Goal: Information Seeking & Learning: Understand process/instructions

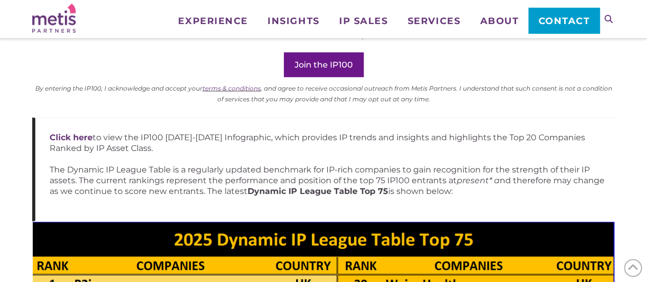
scroll to position [989, 0]
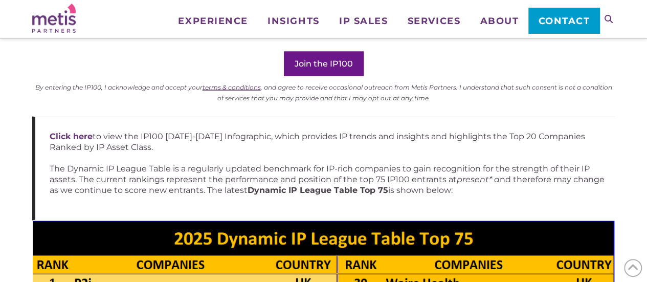
click at [215, 84] on link "terms & conditions" at bounding box center [232, 87] width 58 height 8
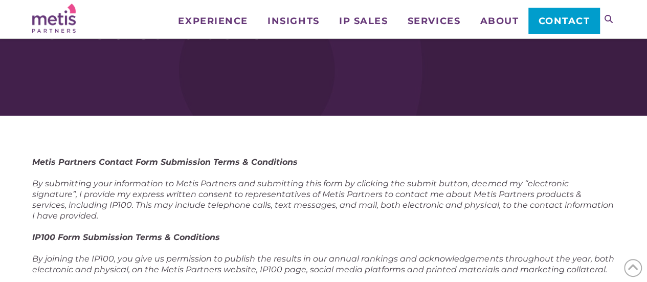
scroll to position [153, 0]
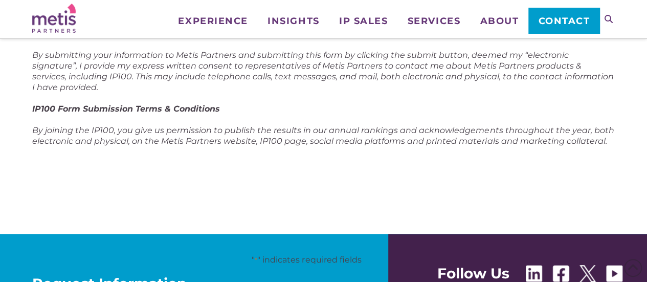
click at [614, 17] on div at bounding box center [606, 12] width 15 height 25
click at [610, 20] on icon at bounding box center [609, 19] width 8 height 8
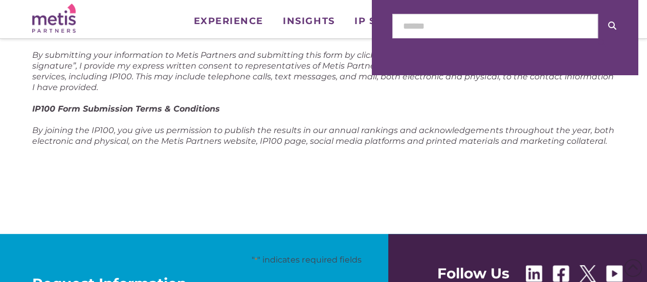
scroll to position [400, 0]
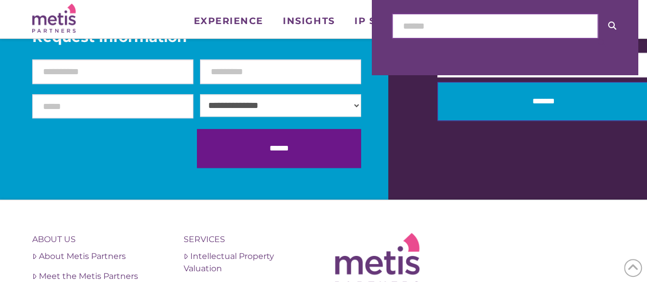
click at [530, 17] on input "text" at bounding box center [495, 26] width 206 height 25
type input "**********"
click at [598, 14] on button at bounding box center [612, 26] width 29 height 24
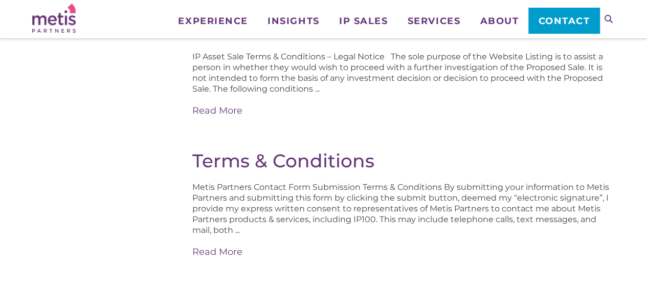
scroll to position [205, 0]
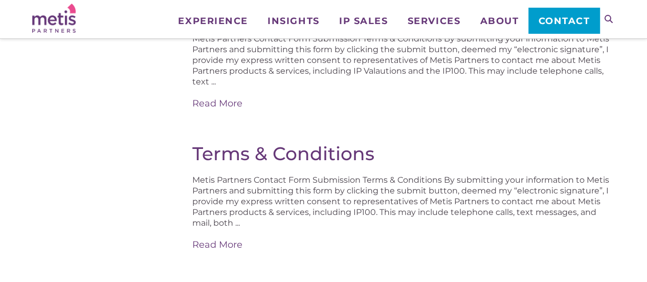
scroll to position [235, 0]
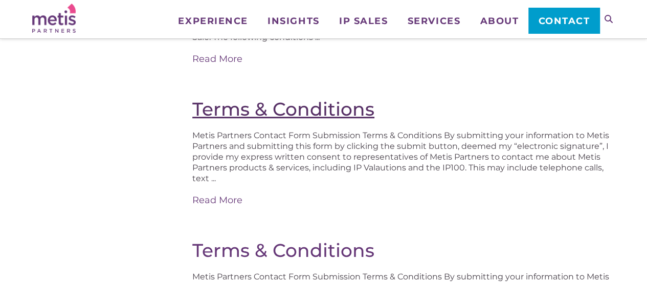
click at [282, 105] on link "Terms & Conditions" at bounding box center [283, 109] width 182 height 23
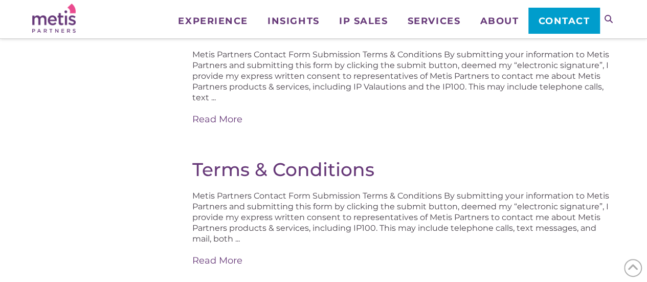
scroll to position [338, 0]
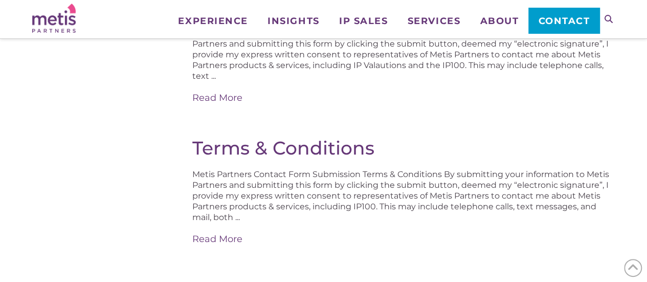
click at [439, 89] on div "Metis Partners Contact Form Submission Terms & Conditions By submitting your in…" at bounding box center [403, 66] width 422 height 77
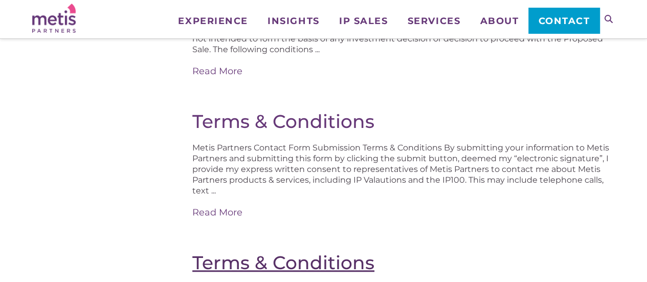
scroll to position [184, 0]
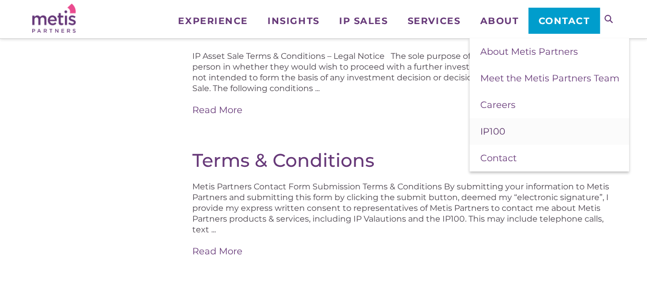
click at [500, 131] on span "IP100" at bounding box center [492, 131] width 25 height 11
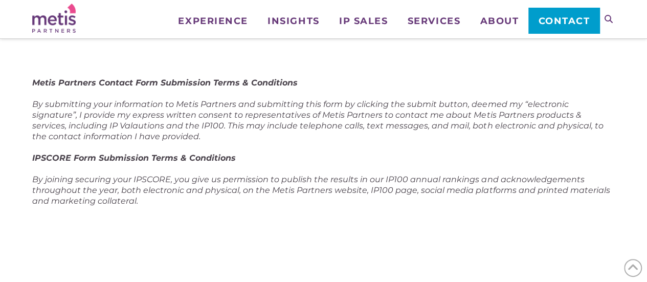
scroll to position [102, 0]
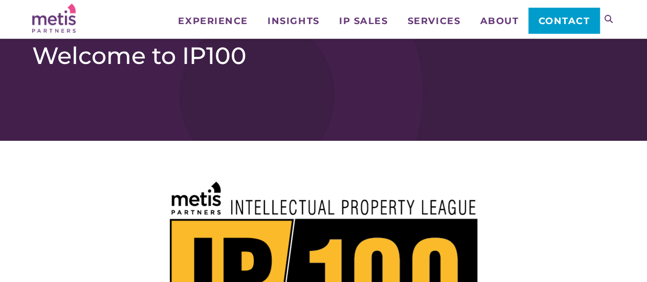
scroll to position [307, 0]
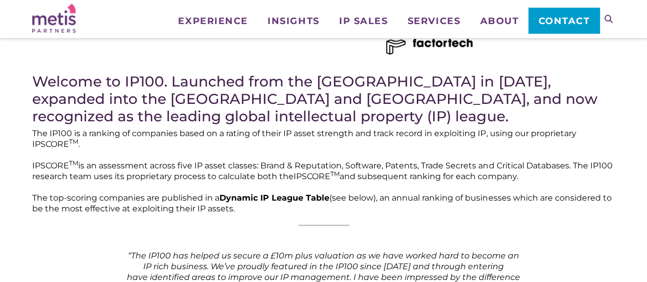
click at [607, 19] on icon at bounding box center [609, 19] width 8 height 8
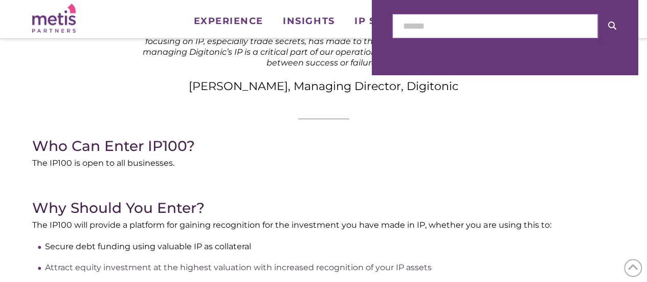
scroll to position [800, 0]
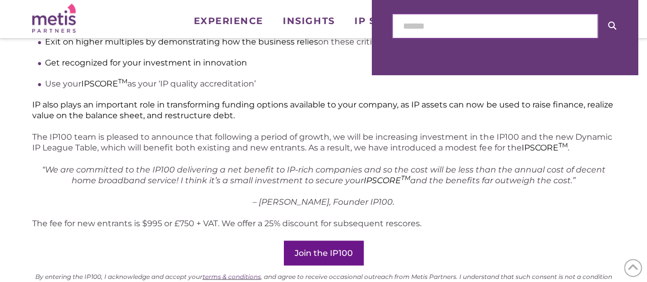
click at [529, 31] on input "text" at bounding box center [495, 26] width 206 height 25
type input "**********"
click at [598, 14] on button at bounding box center [612, 26] width 29 height 24
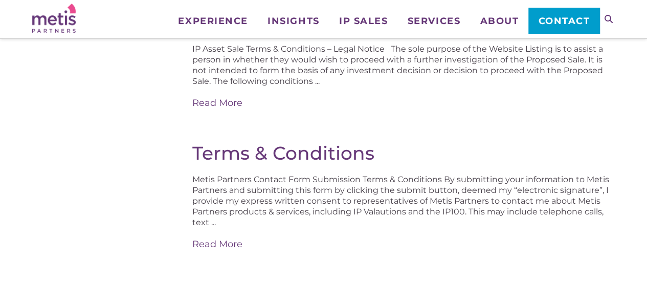
scroll to position [205, 0]
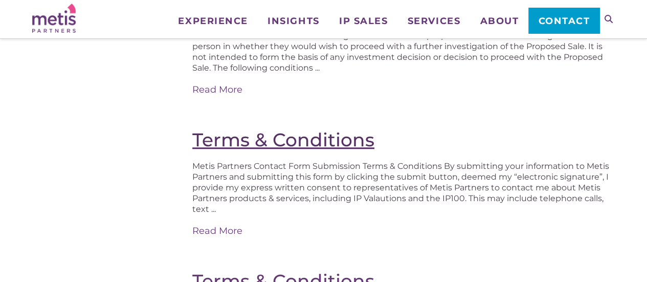
click at [318, 141] on link "Terms & Conditions" at bounding box center [283, 139] width 182 height 23
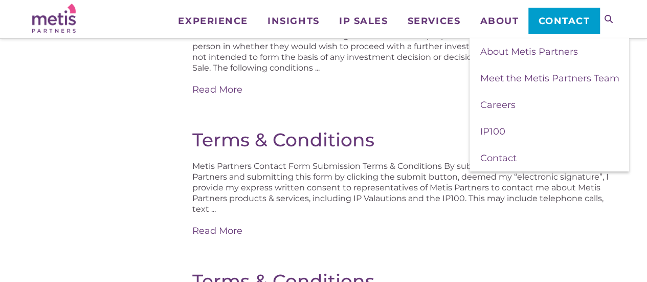
click at [343, 201] on div "Metis Partners Contact Form Submission Terms & Conditions By submitting your in…" at bounding box center [403, 199] width 422 height 77
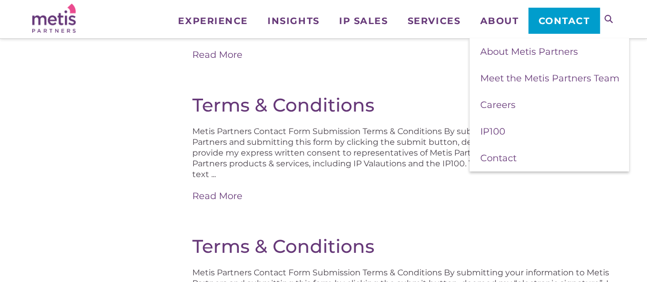
scroll to position [256, 0]
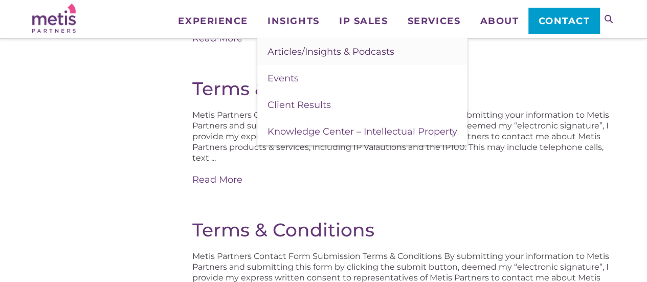
click at [304, 46] on link "Articles/Insights & Podcasts" at bounding box center [362, 51] width 210 height 27
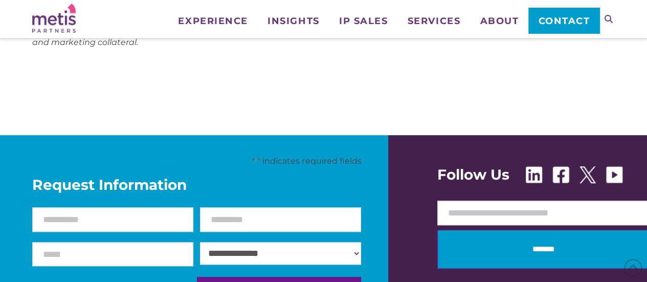
scroll to position [256, 0]
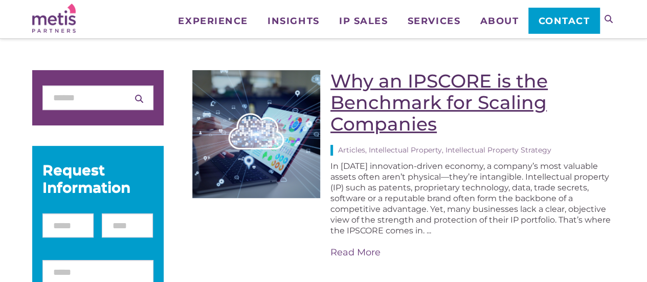
scroll to position [51, 0]
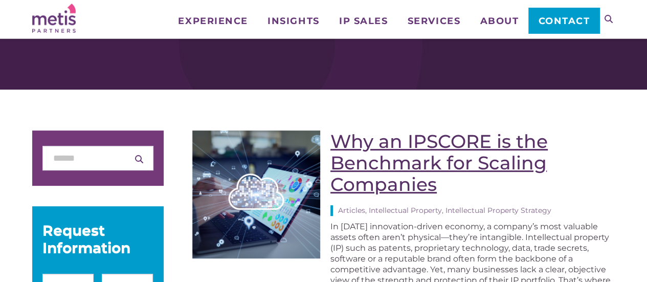
click at [359, 145] on link "Why an IPSCORE is the Benchmark for Scaling Companies" at bounding box center [438, 162] width 217 height 65
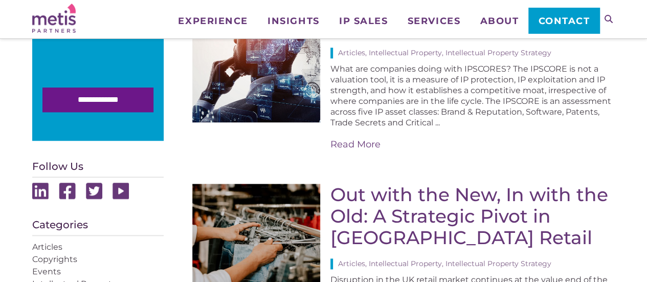
scroll to position [409, 0]
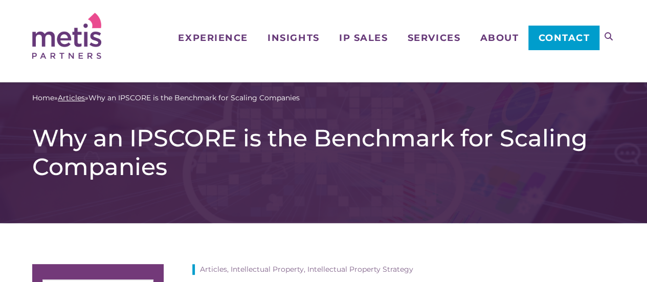
click at [81, 98] on link "Articles" at bounding box center [71, 98] width 27 height 11
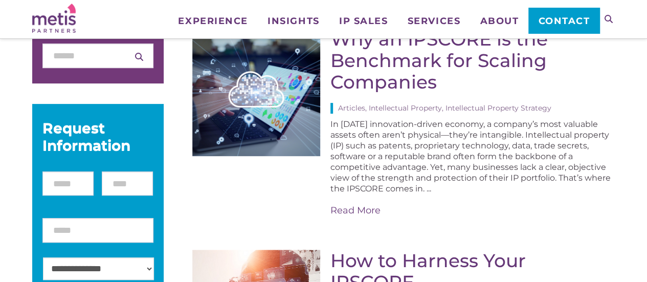
scroll to position [256, 0]
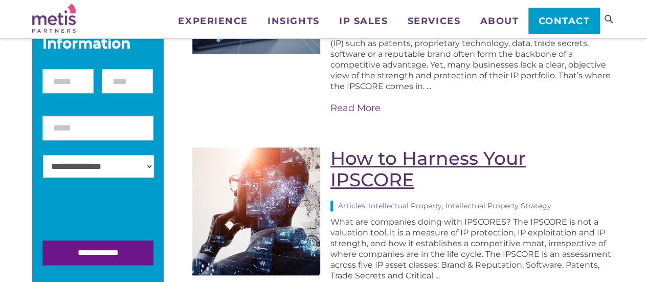
click at [407, 162] on link "How to Harness Your IPSCORE" at bounding box center [427, 169] width 195 height 44
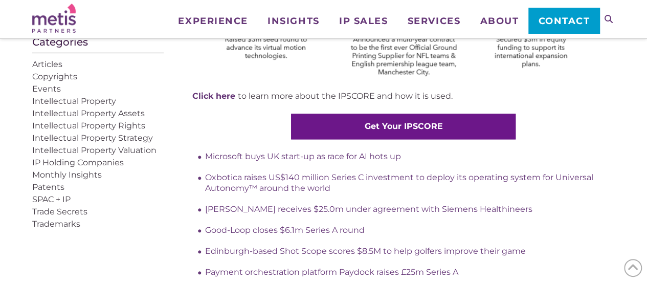
scroll to position [614, 0]
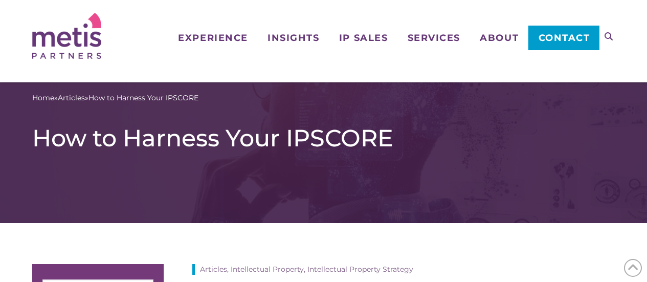
scroll to position [696, 0]
drag, startPoint x: 75, startPoint y: 98, endPoint x: 116, endPoint y: 96, distance: 41.5
click at [75, 98] on link "Articles" at bounding box center [71, 98] width 27 height 11
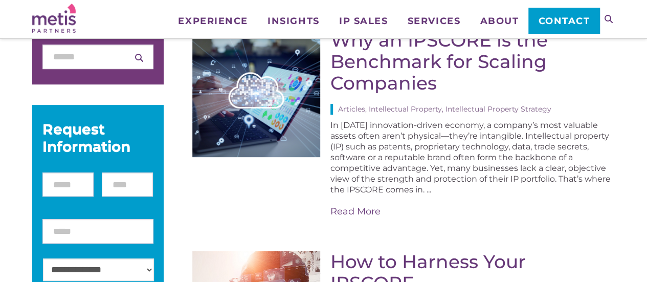
scroll to position [102, 0]
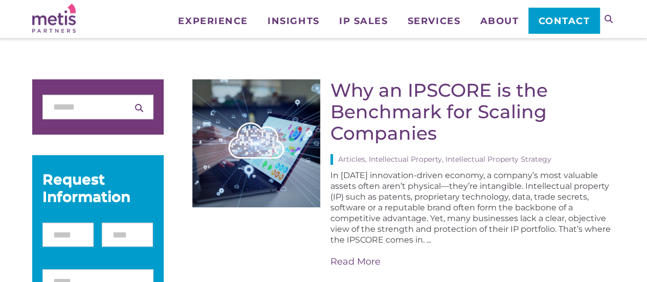
drag, startPoint x: 355, startPoint y: 99, endPoint x: 312, endPoint y: 110, distance: 45.0
click at [355, 99] on link "Why an IPSCORE is the Benchmark for Scaling Companies" at bounding box center [438, 111] width 217 height 65
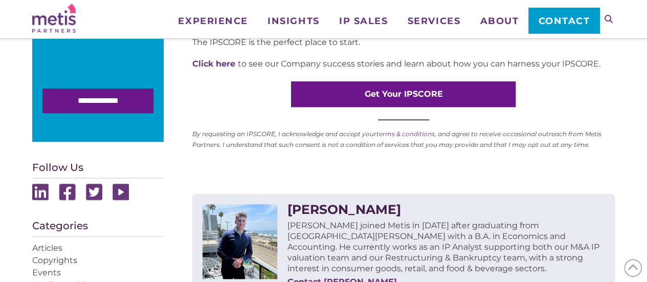
scroll to position [409, 0]
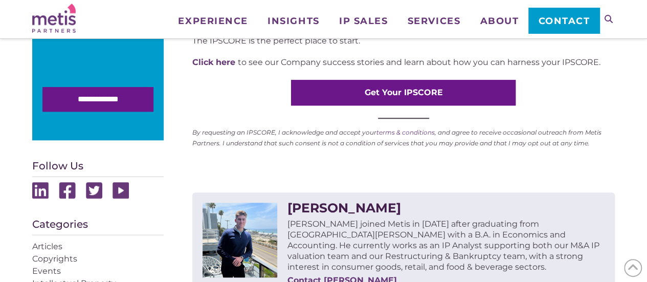
click at [273, 141] on sup "By requesting an IPSCORE, I acknowledge and accept your terms & conditions , an…" at bounding box center [396, 137] width 409 height 18
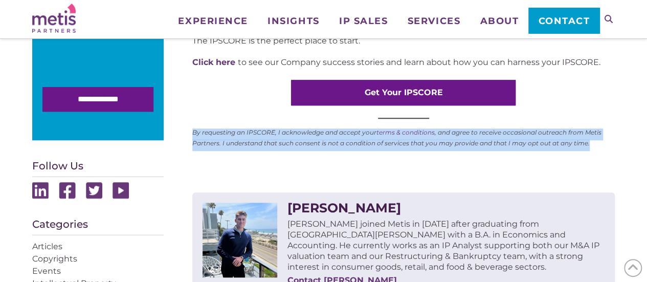
click at [272, 141] on sup "By requesting an IPSCORE, I acknowledge and accept your terms & conditions , an…" at bounding box center [396, 137] width 409 height 18
copy div "By requesting an IPSCORE, I acknowledge and accept your terms & conditions , an…"
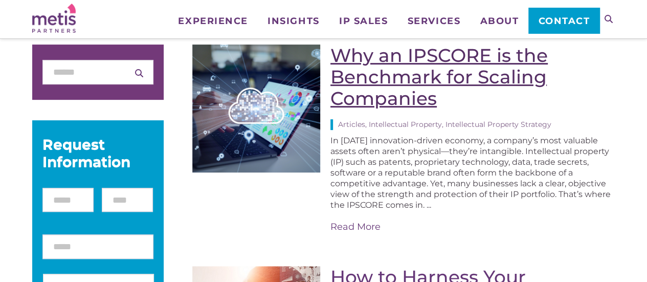
scroll to position [153, 0]
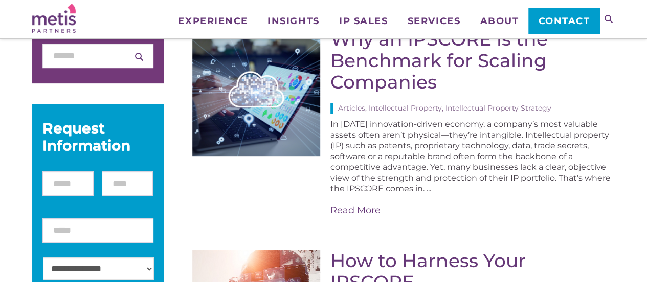
click at [407, 257] on link "How to Harness Your IPSCORE" at bounding box center [427, 271] width 195 height 44
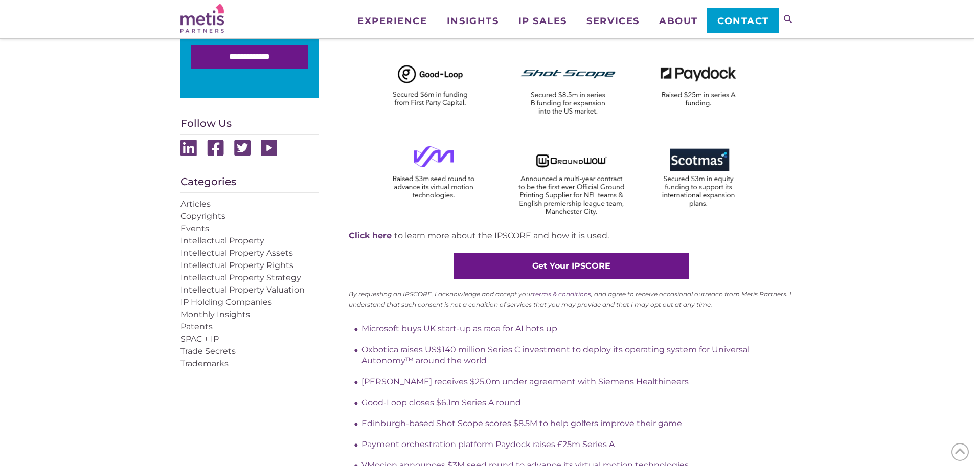
scroll to position [563, 0]
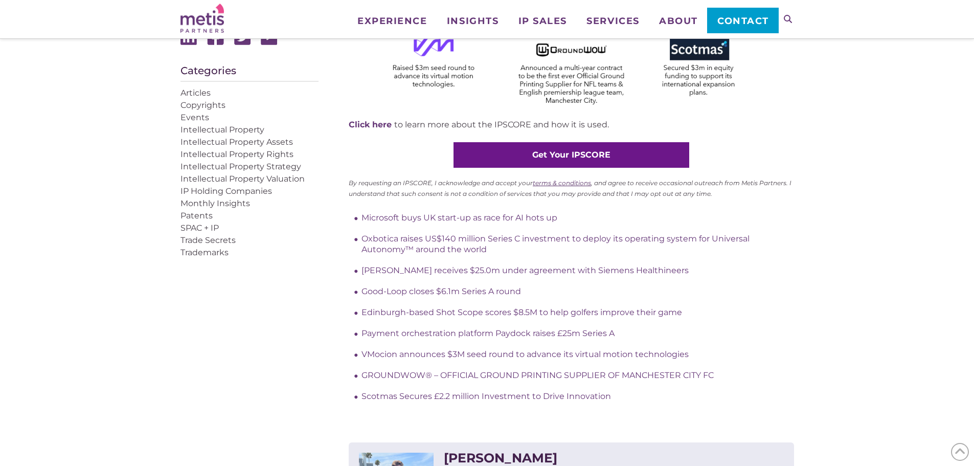
click at [556, 182] on link "terms & conditions" at bounding box center [562, 183] width 58 height 8
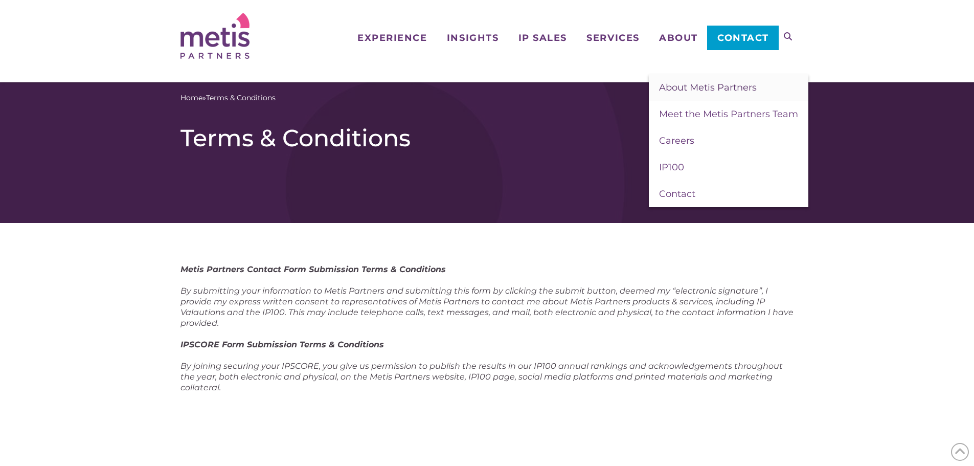
click at [687, 91] on span "About Metis Partners" at bounding box center [708, 87] width 98 height 11
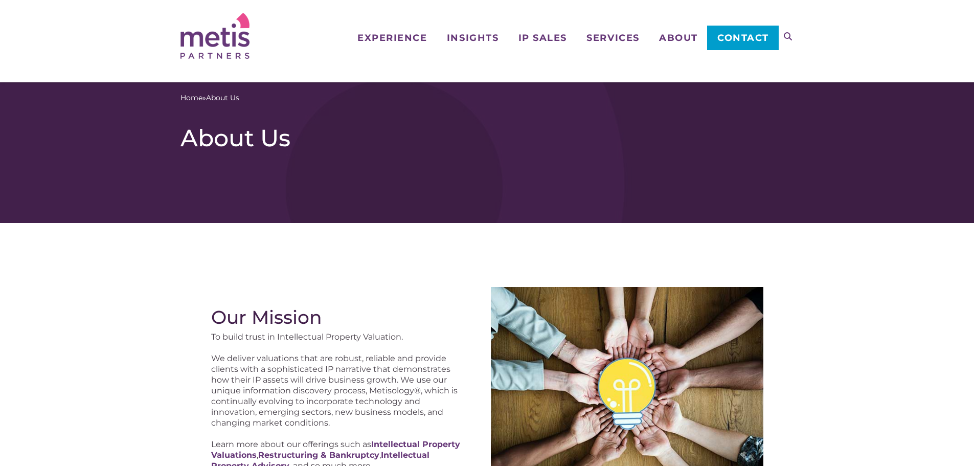
click at [620, 84] on div "Home » About Us About Us" at bounding box center [488, 119] width 614 height 75
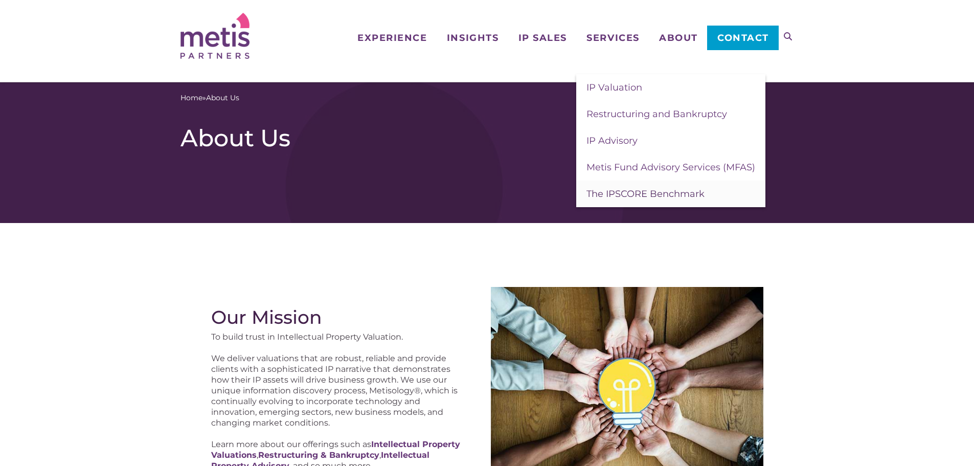
click at [628, 200] on link "The IPSCORE Benchmark" at bounding box center [670, 194] width 189 height 27
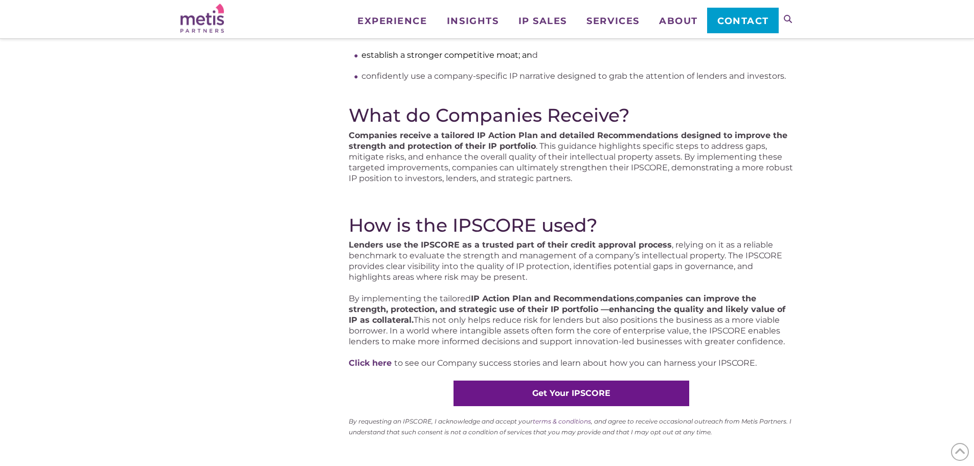
scroll to position [665, 0]
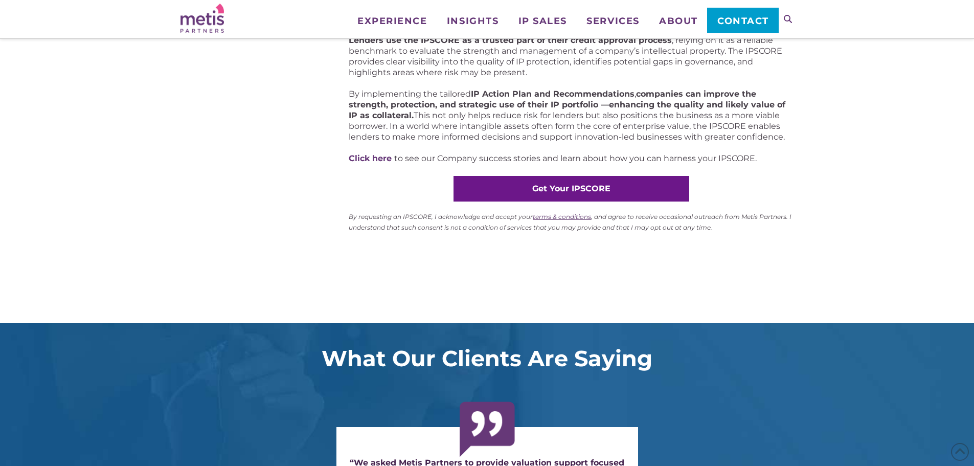
click at [543, 217] on link "terms & conditions" at bounding box center [562, 217] width 58 height 8
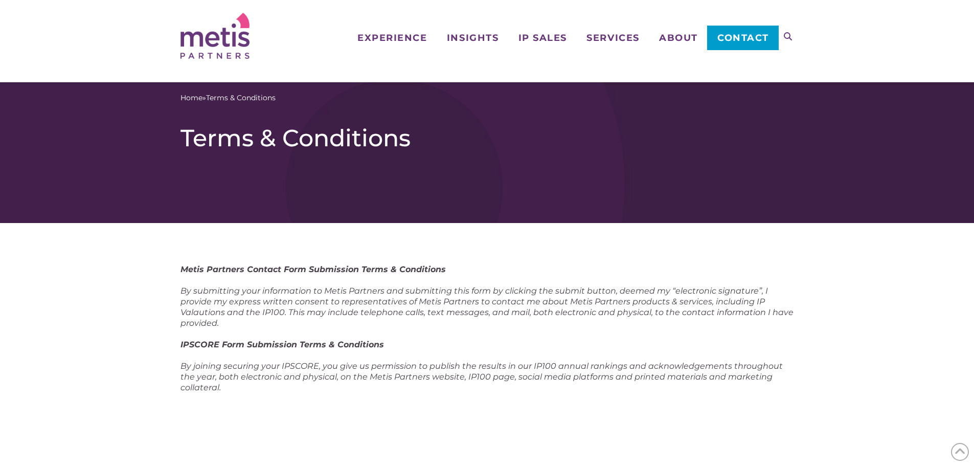
click at [256, 51] on div "Navigation Experience Who We Work With Industries & Sectors Insights Articles/I…" at bounding box center [488, 36] width 614 height 72
click at [214, 48] on img at bounding box center [215, 36] width 69 height 46
